Goal: Information Seeking & Learning: Learn about a topic

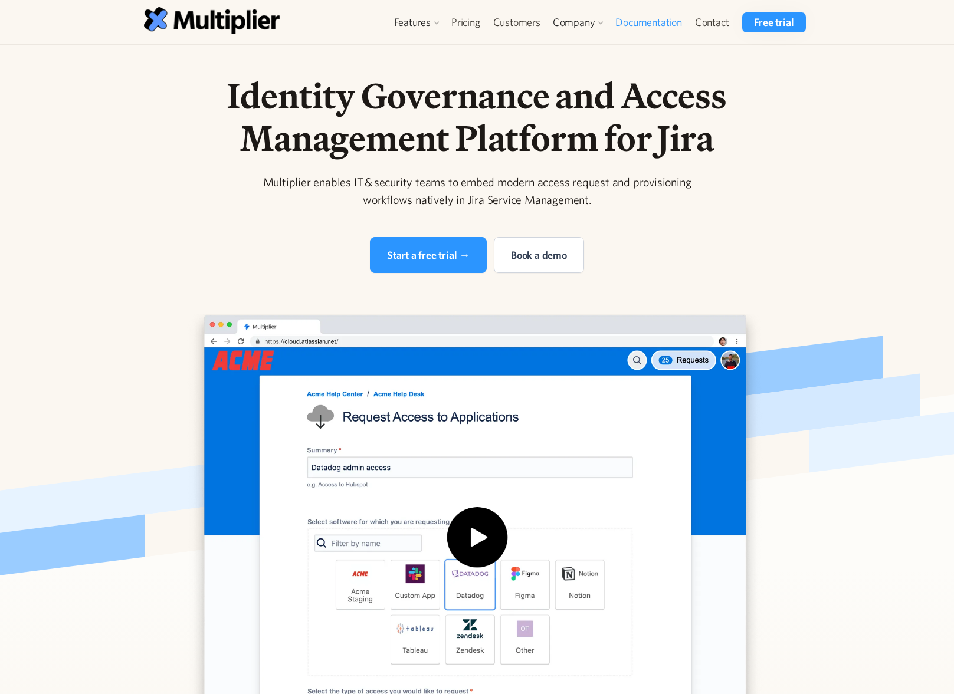
click at [629, 29] on link "Documentation" at bounding box center [648, 22] width 79 height 20
click at [625, 21] on link "Documentation" at bounding box center [648, 22] width 79 height 20
click at [667, 22] on link "Documentation" at bounding box center [648, 22] width 79 height 20
click at [572, 95] on link "Blog" at bounding box center [581, 94] width 55 height 21
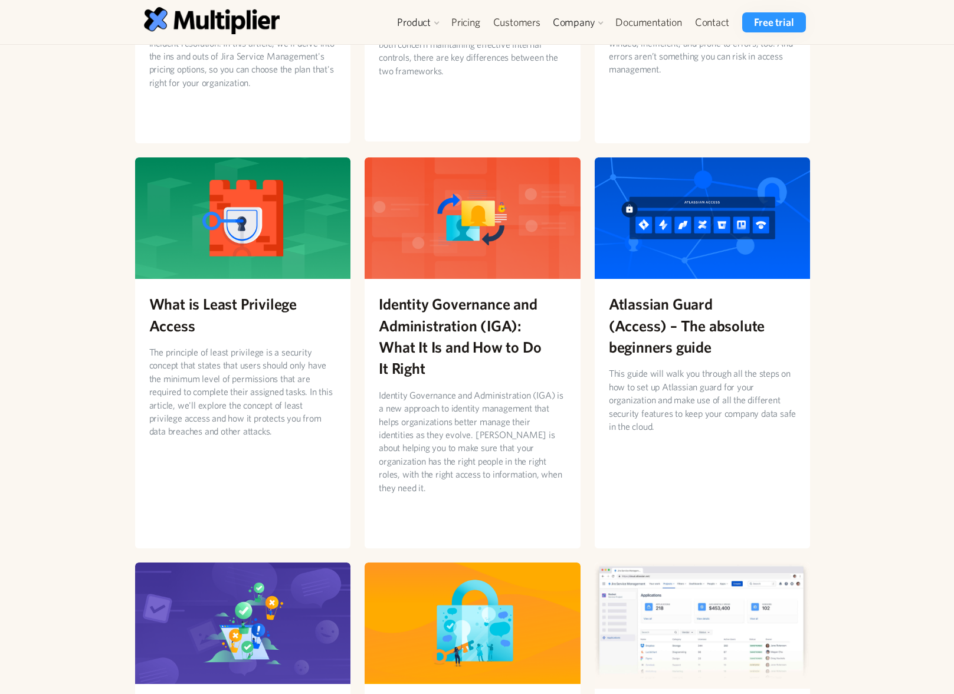
scroll to position [570, 0]
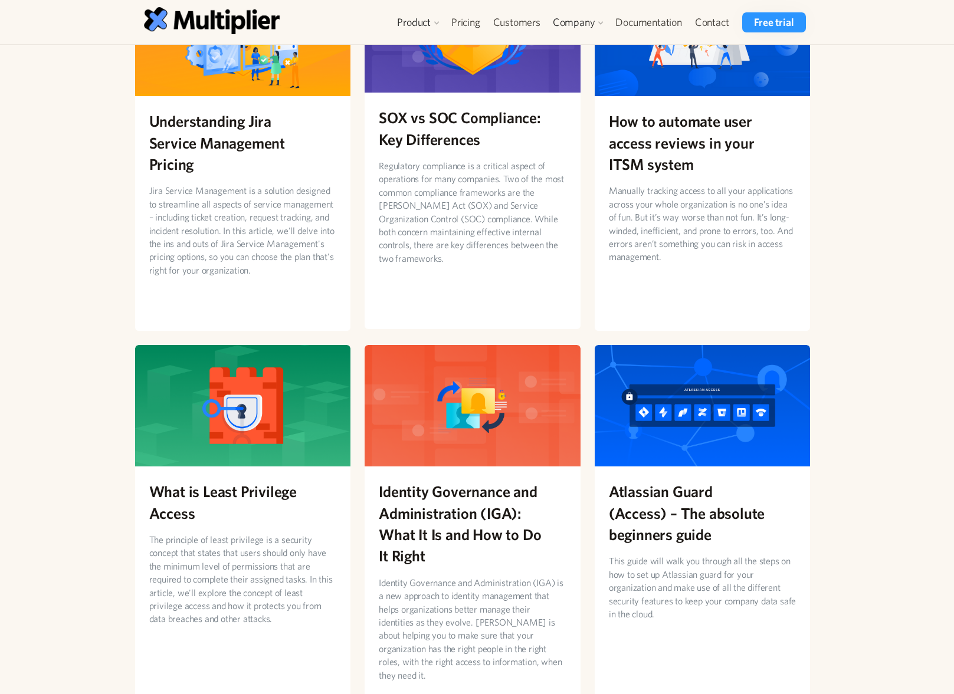
click at [459, 132] on h2 "SOX vs SOC Compliance: Key Differences" at bounding box center [473, 128] width 188 height 43
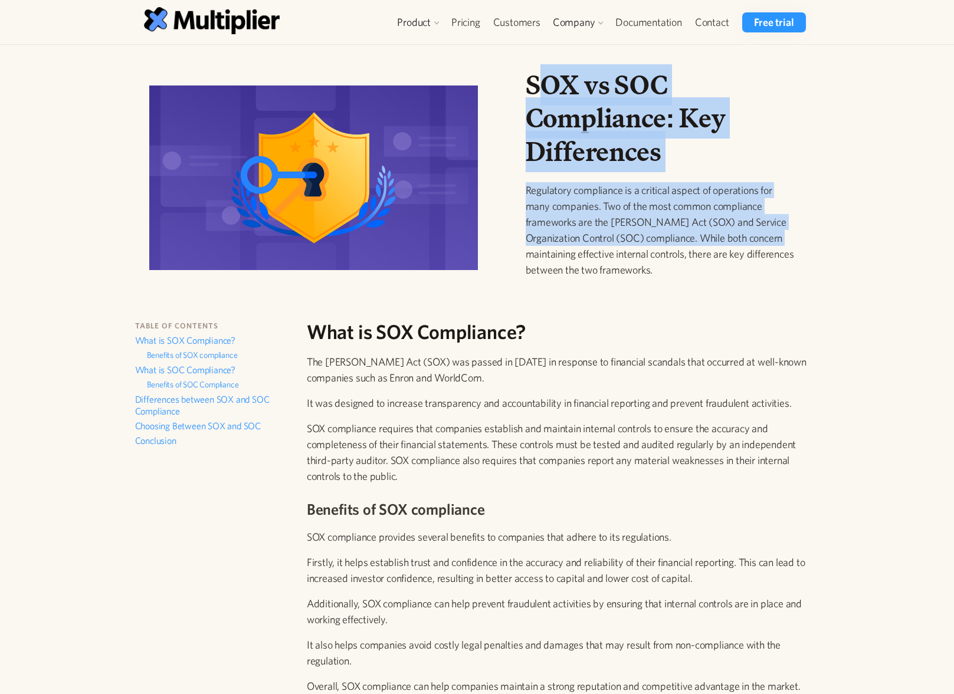
drag, startPoint x: 541, startPoint y: 65, endPoint x: 833, endPoint y: 239, distance: 340.1
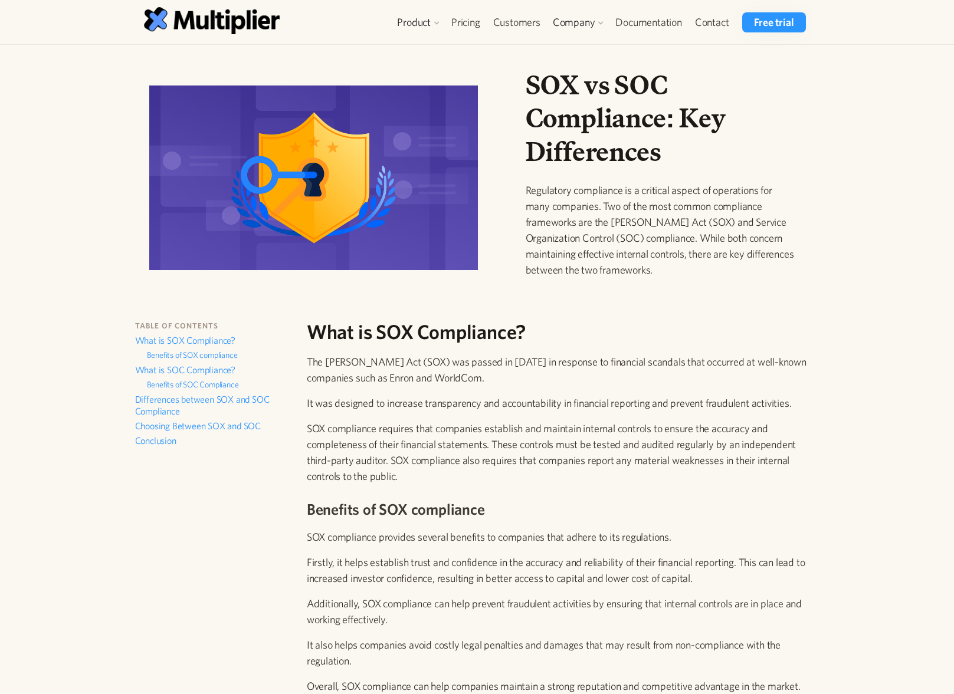
click at [804, 249] on div "SOX vs SOC Compliance: Key Differences Regulatory compliance is a critical aspe…" at bounding box center [660, 182] width 289 height 228
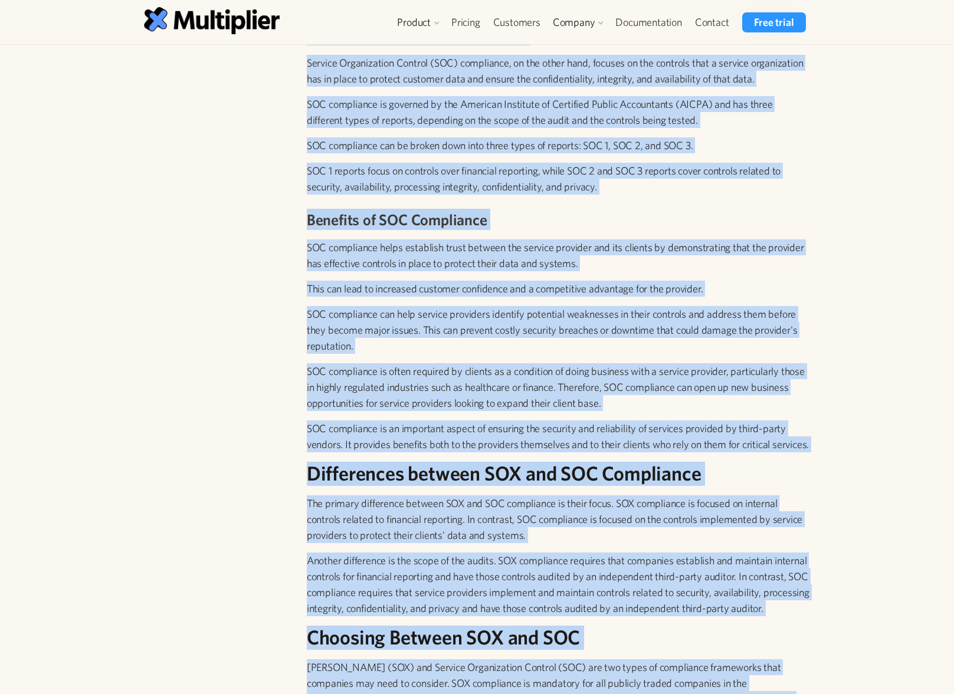
scroll to position [1478, 0]
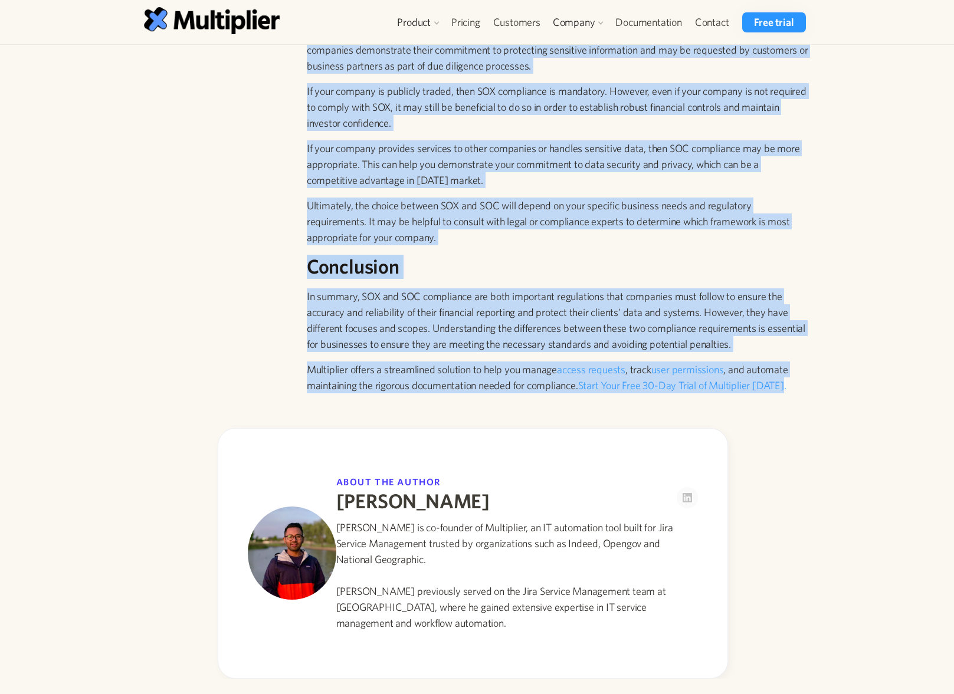
drag, startPoint x: 514, startPoint y: 69, endPoint x: 829, endPoint y: 419, distance: 471.1
copy div "SOX vs SOC Compliance: Key Differences Regulatory compliance is a critical aspe…"
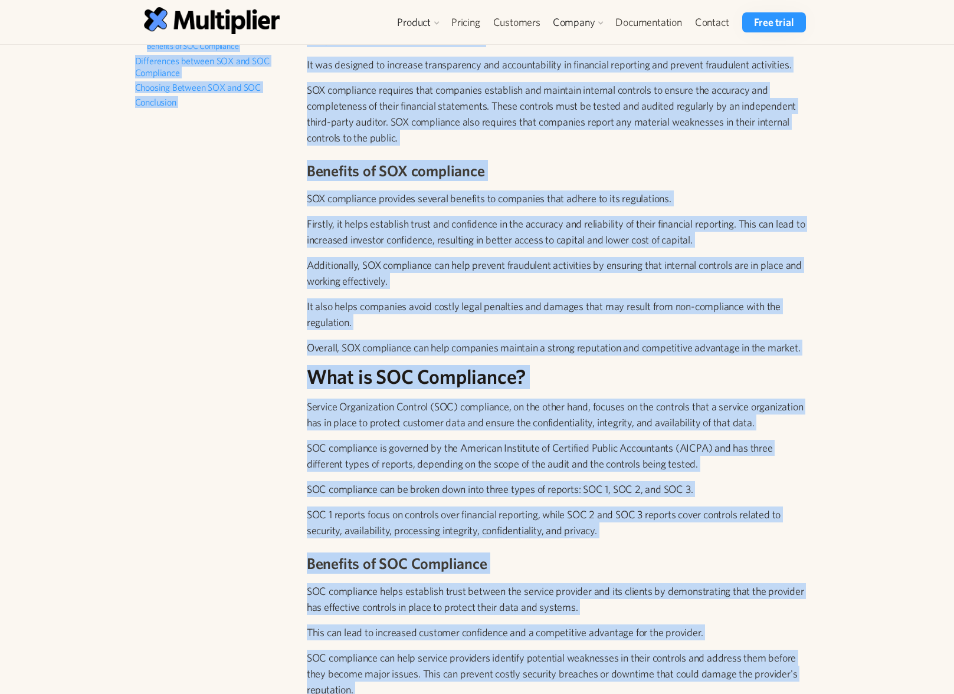
scroll to position [0, 0]
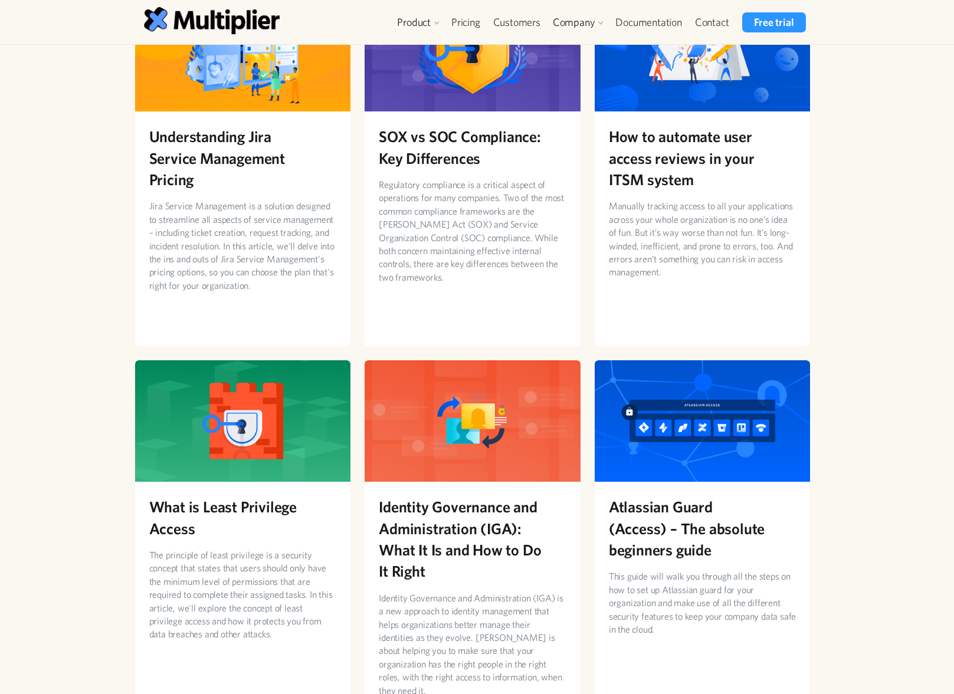
scroll to position [394, 0]
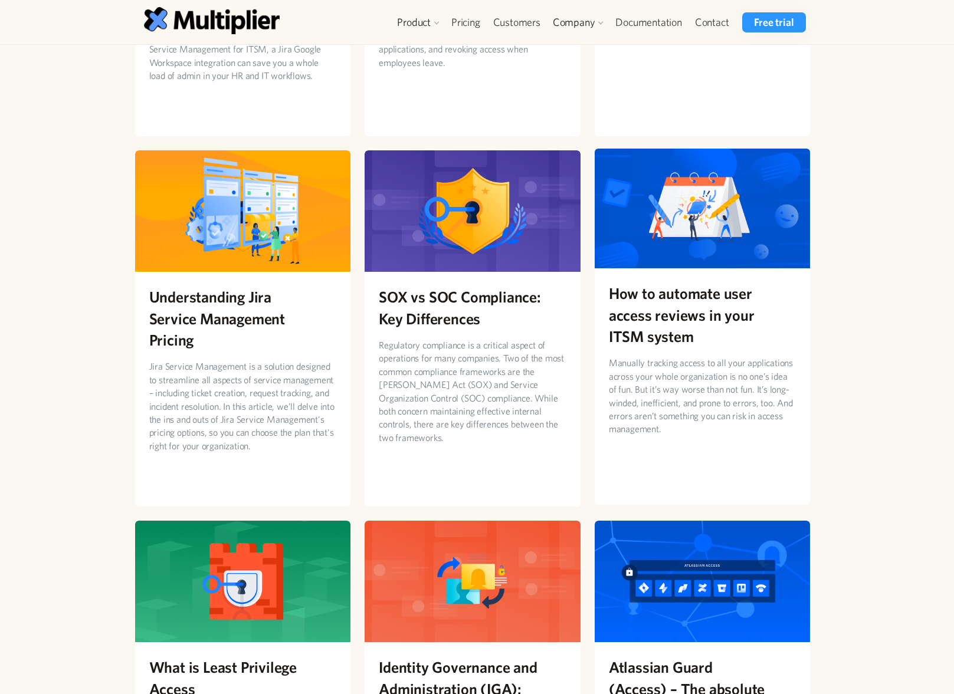
click at [706, 295] on h2 "How to automate user access reviews in your ITSM system" at bounding box center [703, 314] width 188 height 64
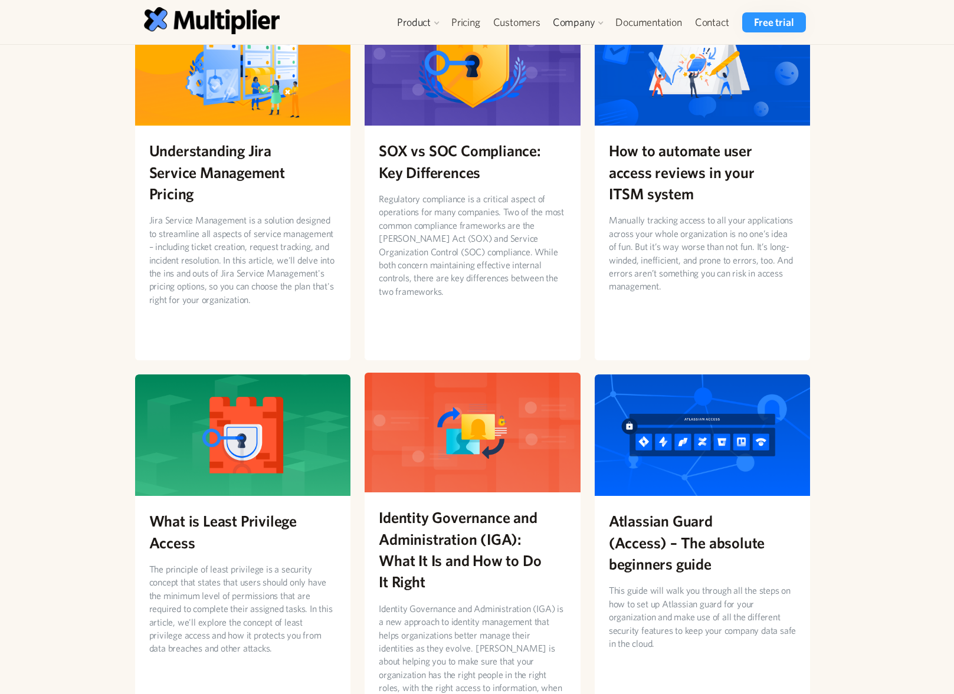
scroll to position [601, 0]
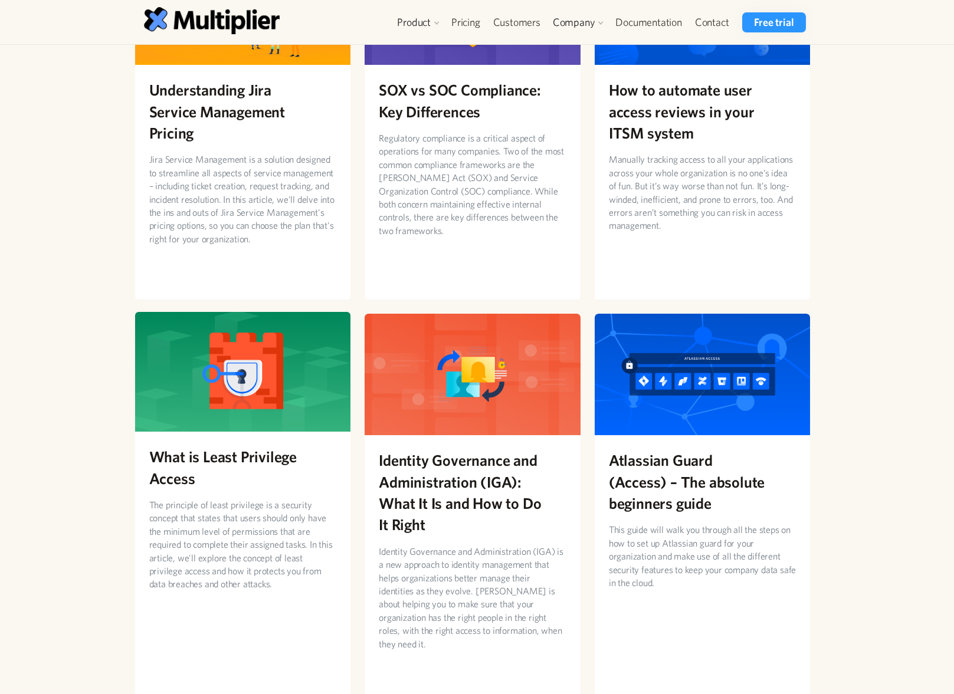
click at [300, 336] on img at bounding box center [243, 370] width 216 height 121
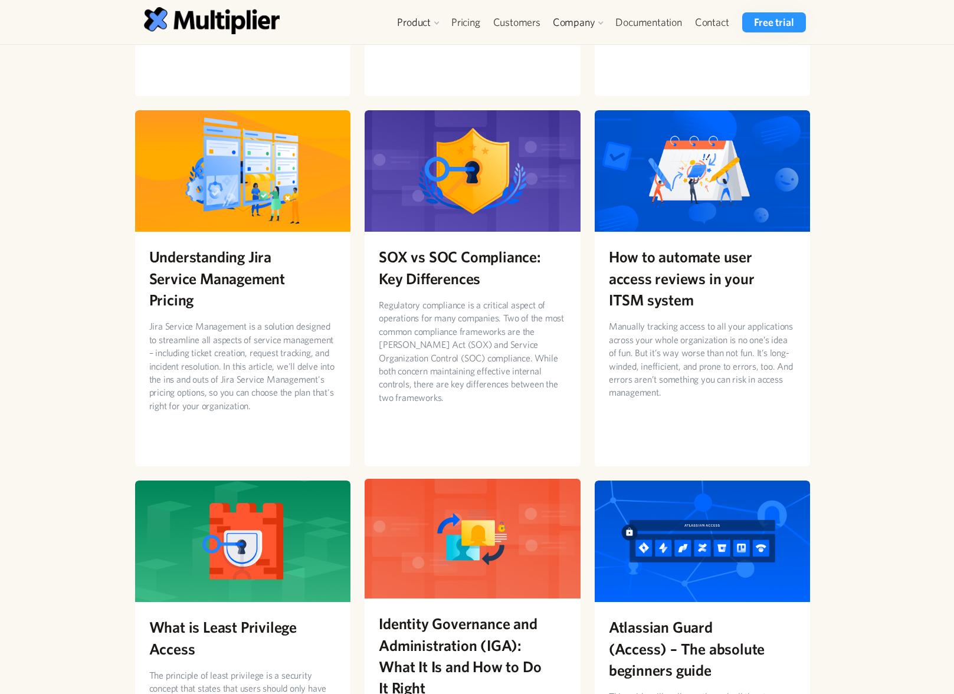
scroll to position [724, 0]
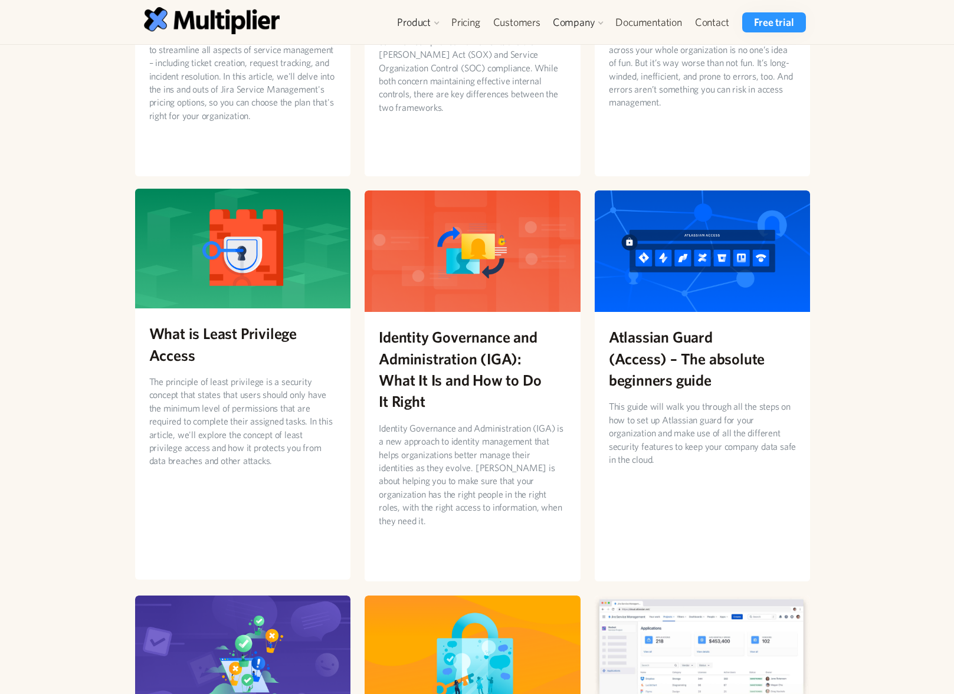
click at [193, 408] on p "The principle of least privilege is a security concept that states that users s…" at bounding box center [243, 421] width 188 height 93
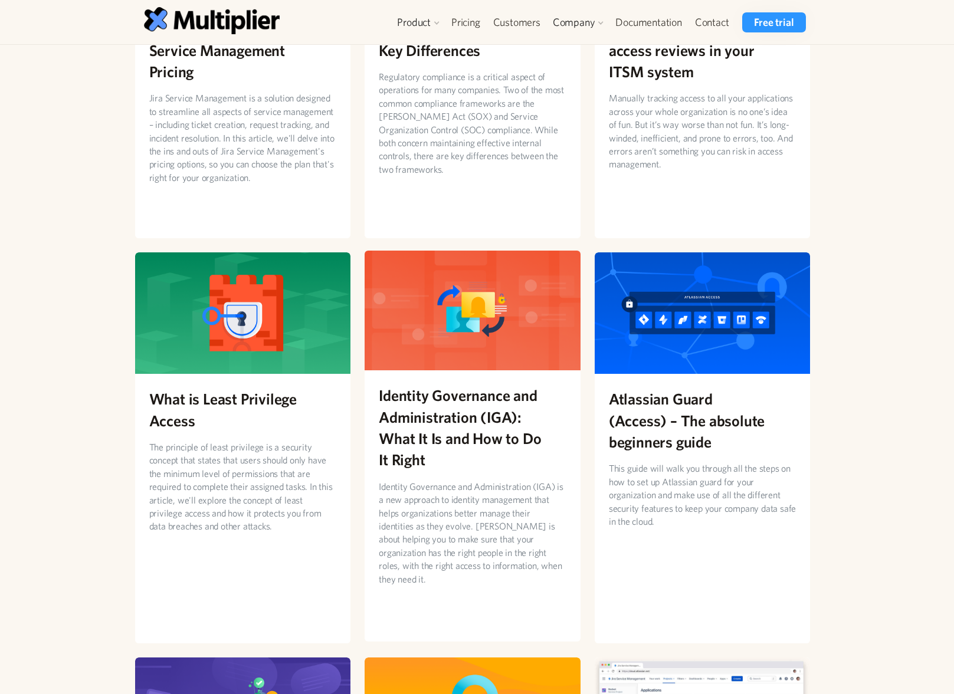
scroll to position [723, 0]
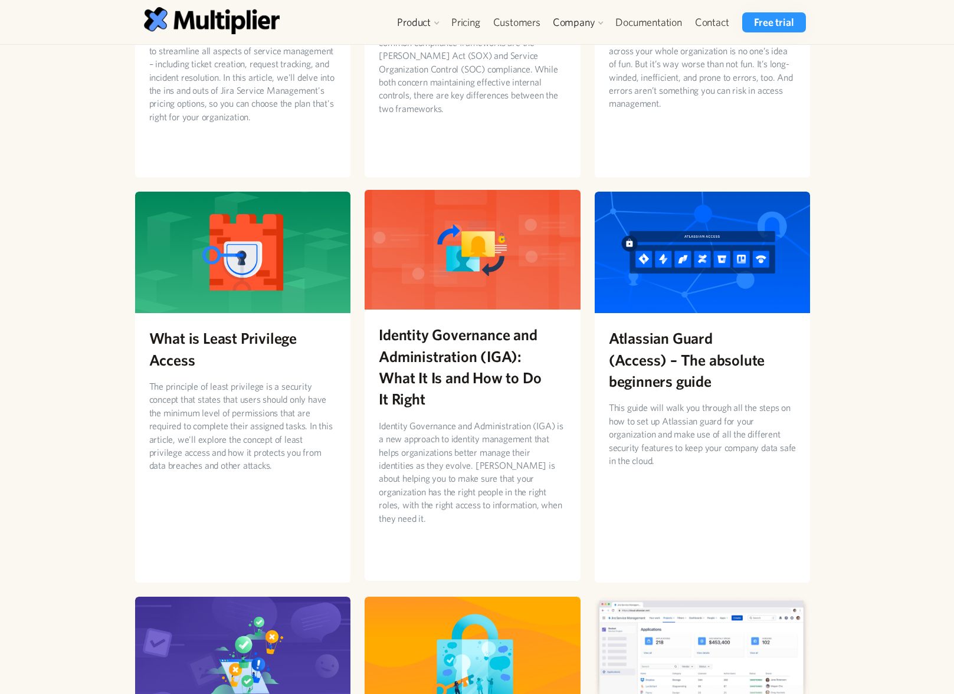
click at [475, 399] on h2 "Identity Governance and Administration (IGA): What It Is and How to Do It Right" at bounding box center [473, 367] width 188 height 86
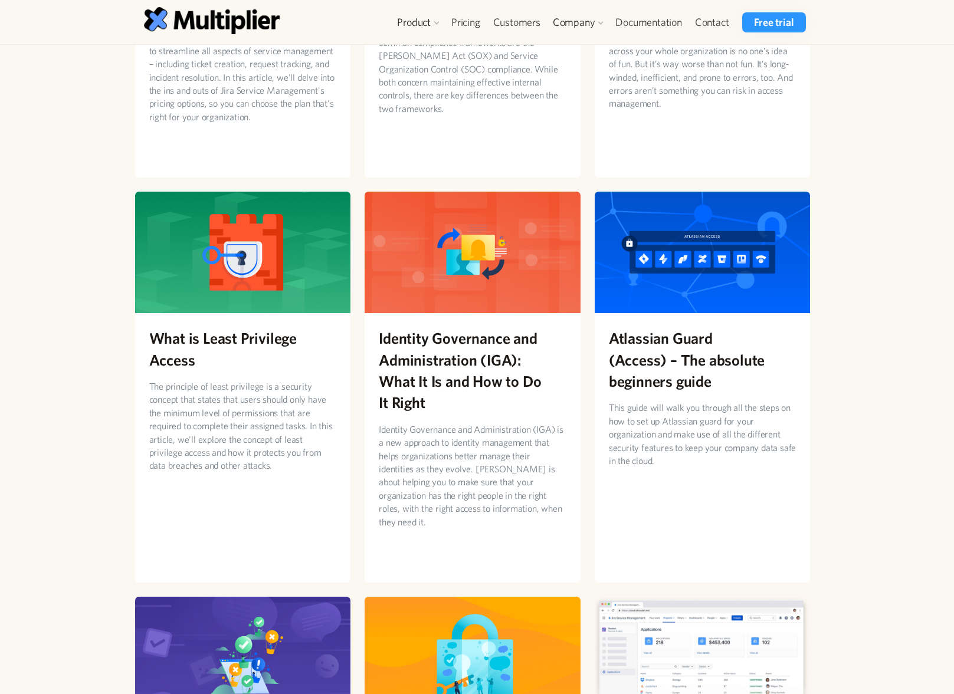
click at [850, 399] on div "Multiplier Blog The benefits of a Jira Google Workspace integration Employee li…" at bounding box center [477, 137] width 954 height 1631
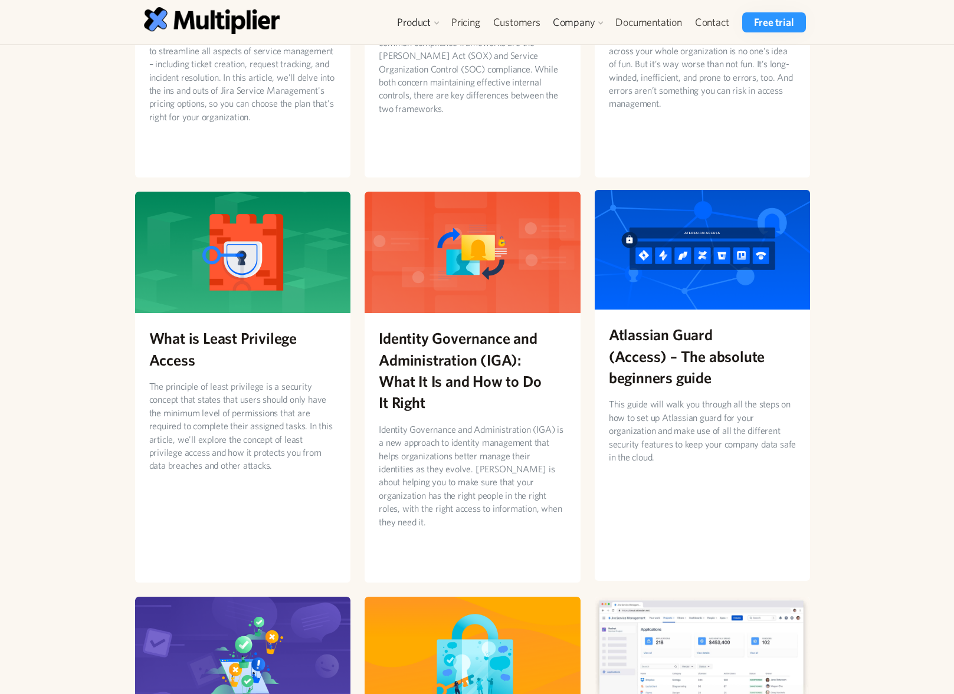
click at [771, 380] on h2 "Atlassian Guard (Access) – The absolute beginners guide" at bounding box center [703, 356] width 188 height 64
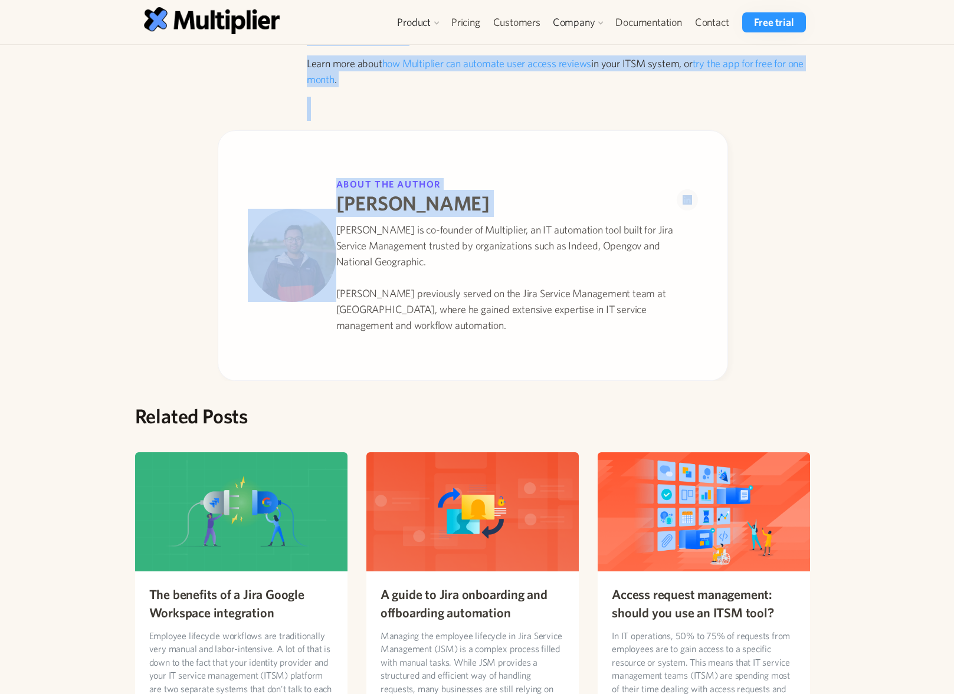
scroll to position [3465, 0]
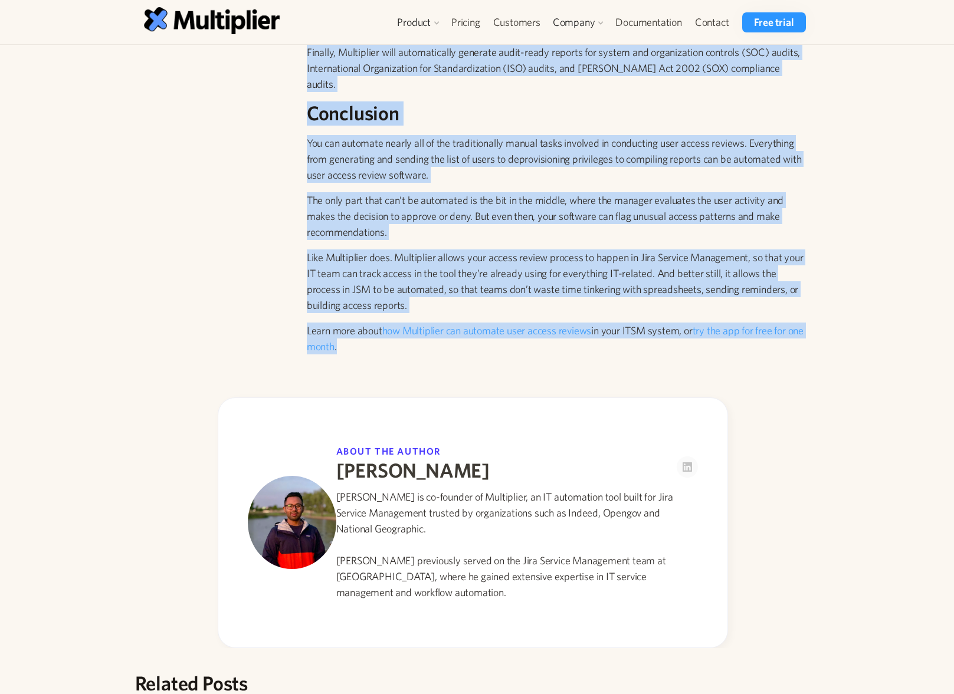
drag, startPoint x: 501, startPoint y: 81, endPoint x: 807, endPoint y: 319, distance: 387.5
copy div "How to automate user access reviews in your ITSM system Manually tracking acces…"
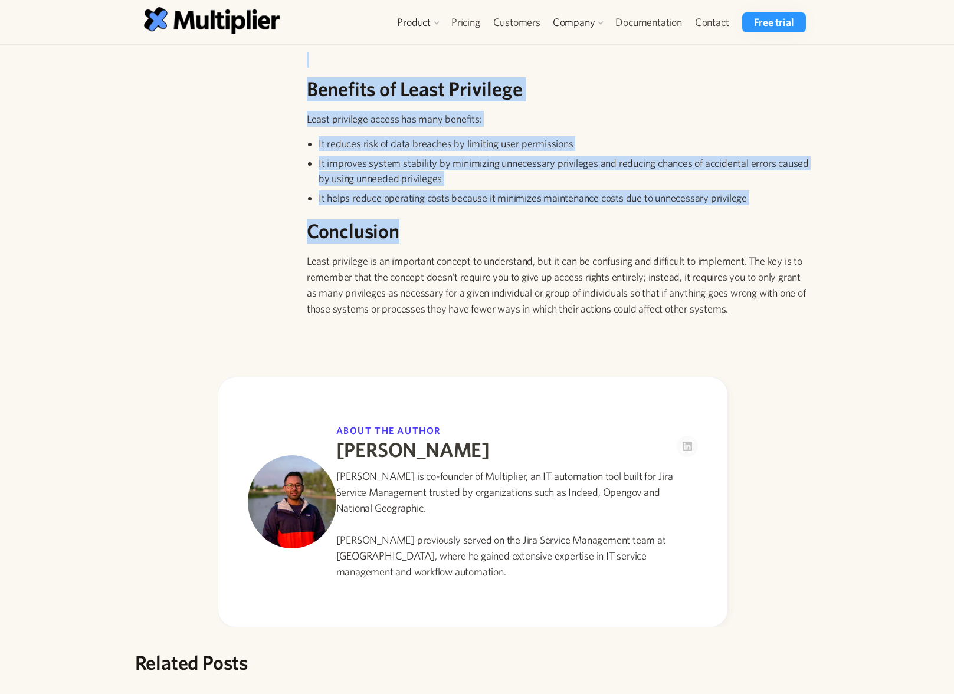
scroll to position [1401, 0]
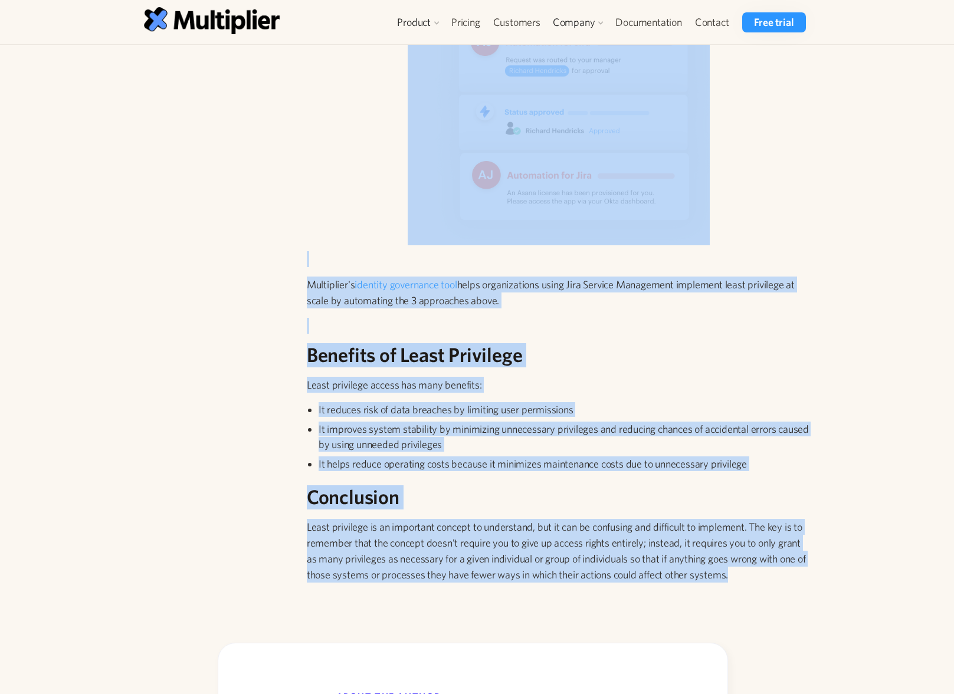
drag, startPoint x: 523, startPoint y: 87, endPoint x: 829, endPoint y: 576, distance: 576.0
copy div "Lore ip Dolor Sitametco Adipis Eli seddoeius te incid utlaboree do m aliquaen a…"
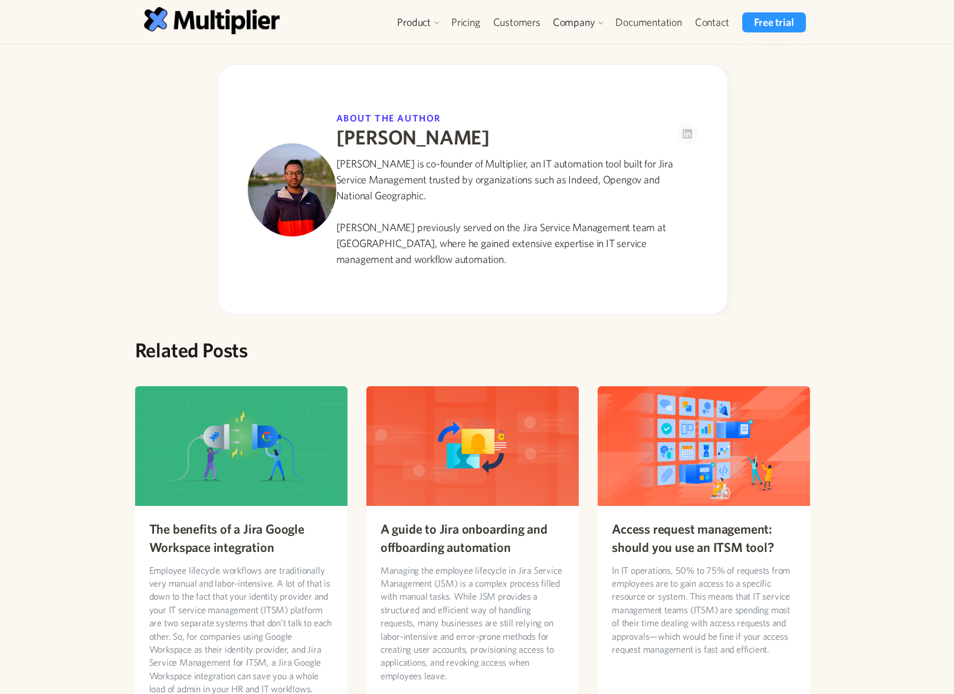
scroll to position [1777, 0]
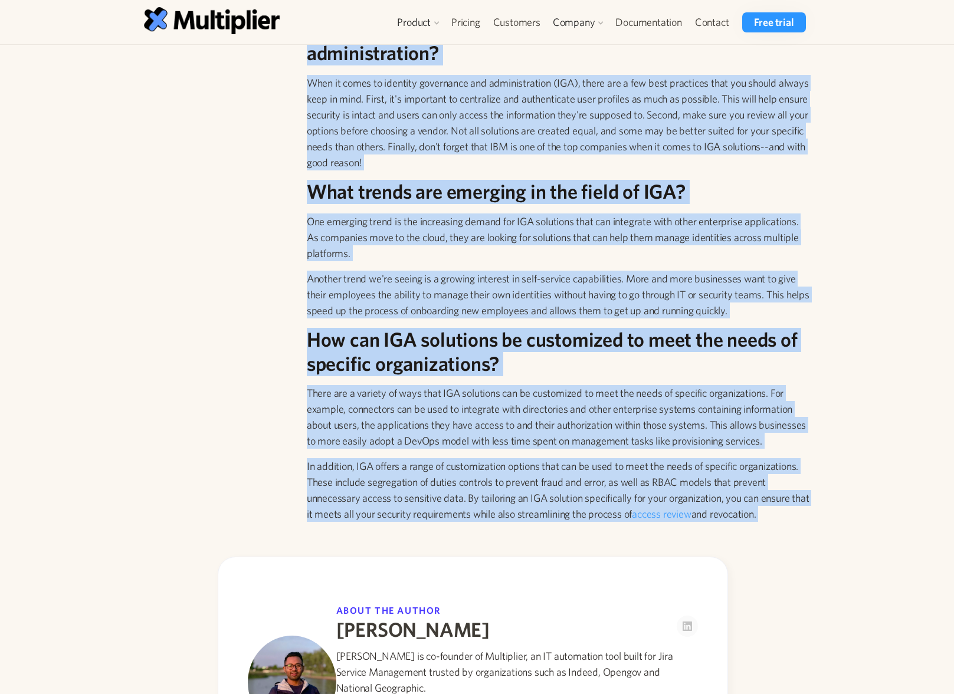
drag, startPoint x: 502, startPoint y: 67, endPoint x: 834, endPoint y: 507, distance: 551.6
copy div "Identity Governance and Administration (IGA): What It Is and How to Do It Right…"
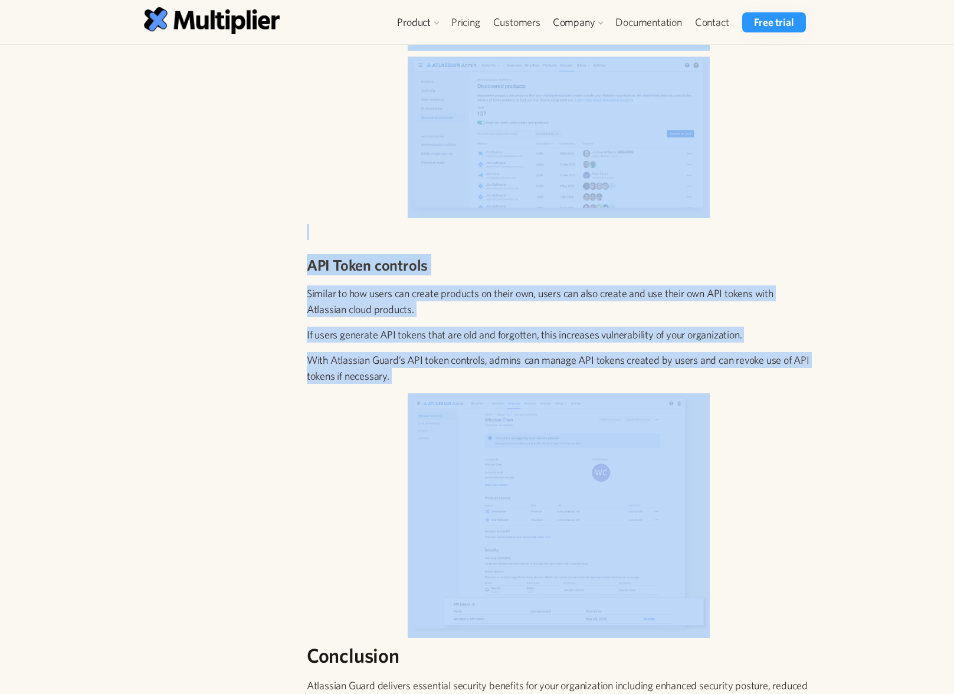
scroll to position [5135, 0]
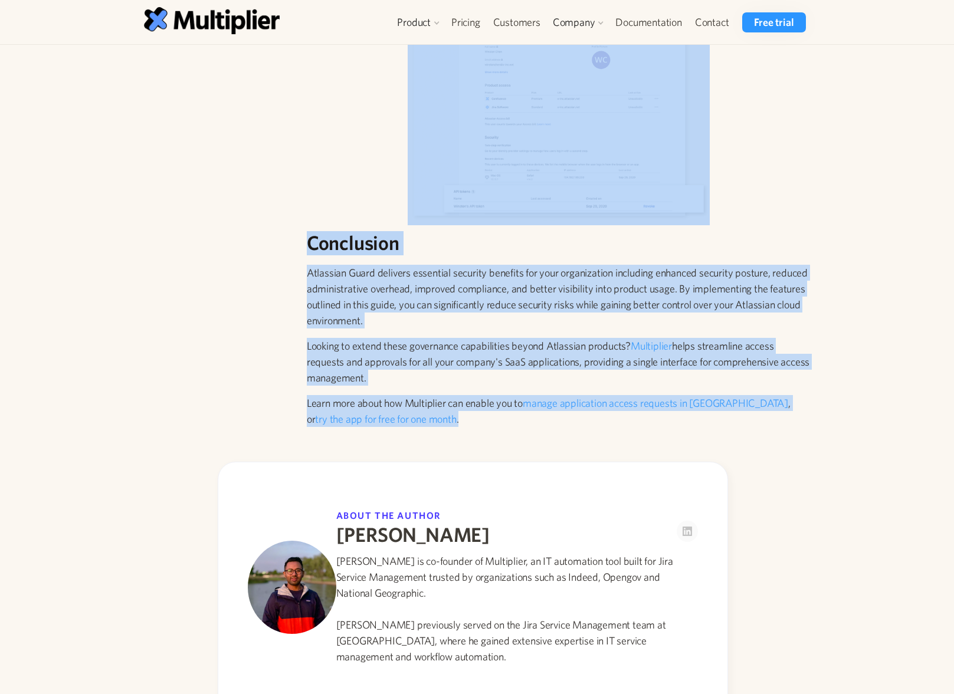
drag, startPoint x: 523, startPoint y: 73, endPoint x: 688, endPoint y: 392, distance: 359.2
copy div "Atlassian Guard (Access) – The absolute beginners guide This guide will walk yo…"
